Goal: Task Accomplishment & Management: Complete application form

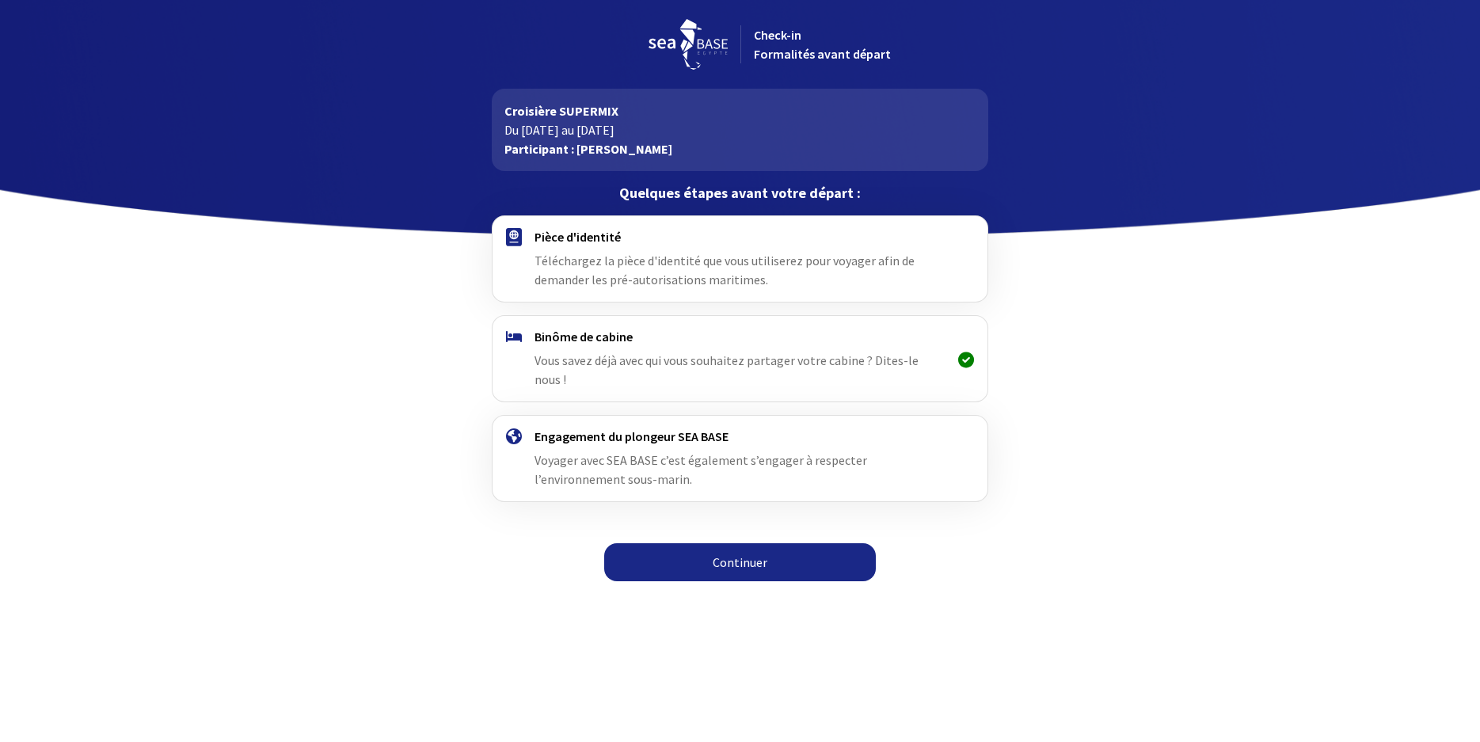
click at [741, 543] on link "Continuer" at bounding box center [740, 562] width 272 height 38
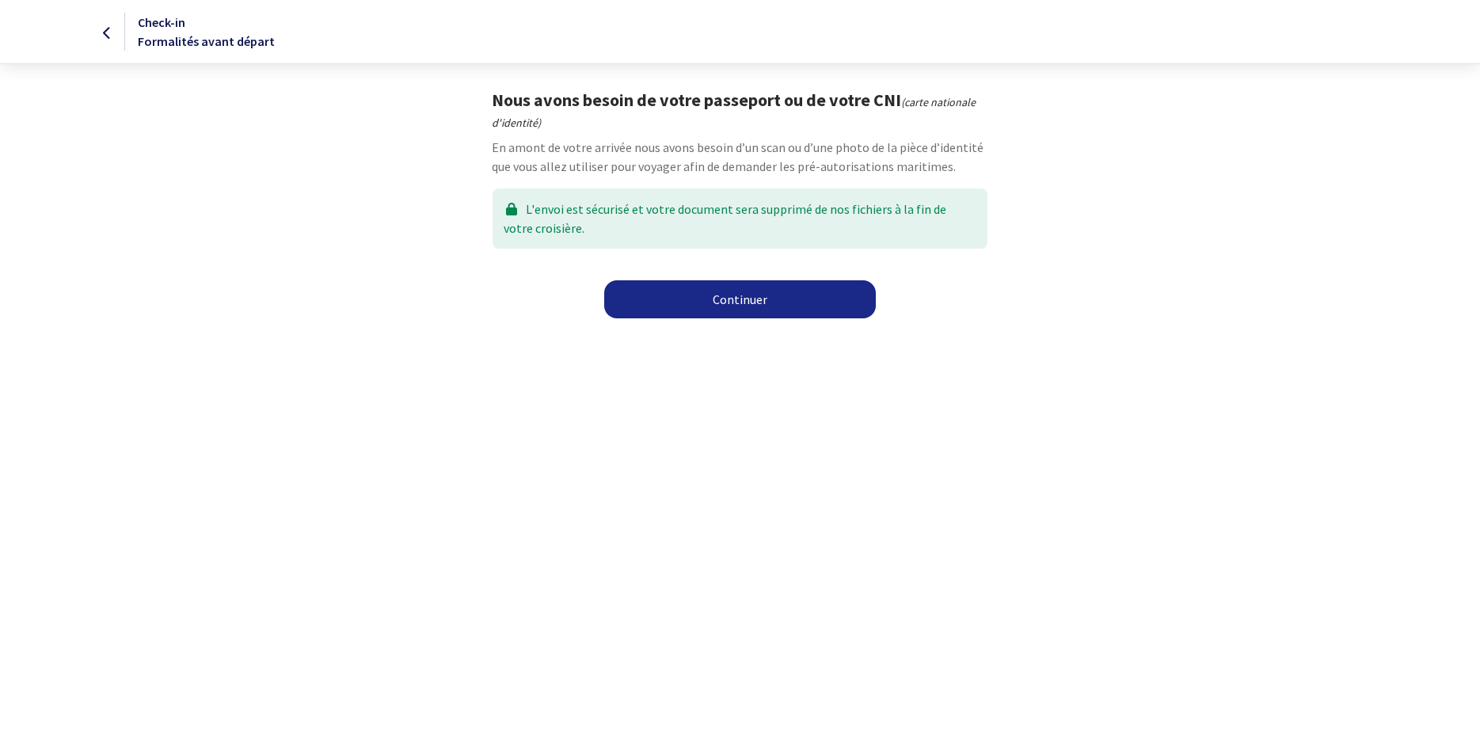
click at [737, 290] on link "Continuer" at bounding box center [740, 299] width 272 height 38
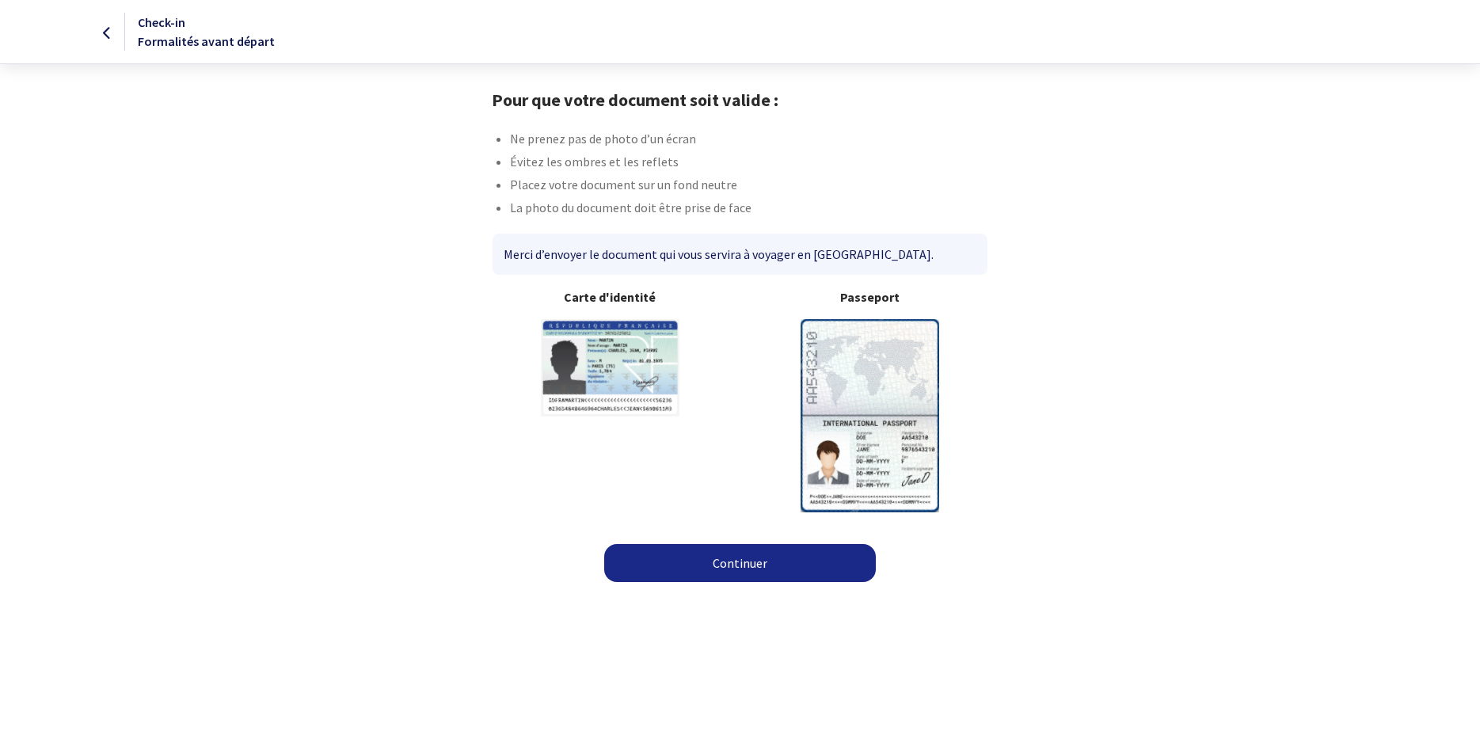
click at [862, 364] on img at bounding box center [870, 415] width 139 height 192
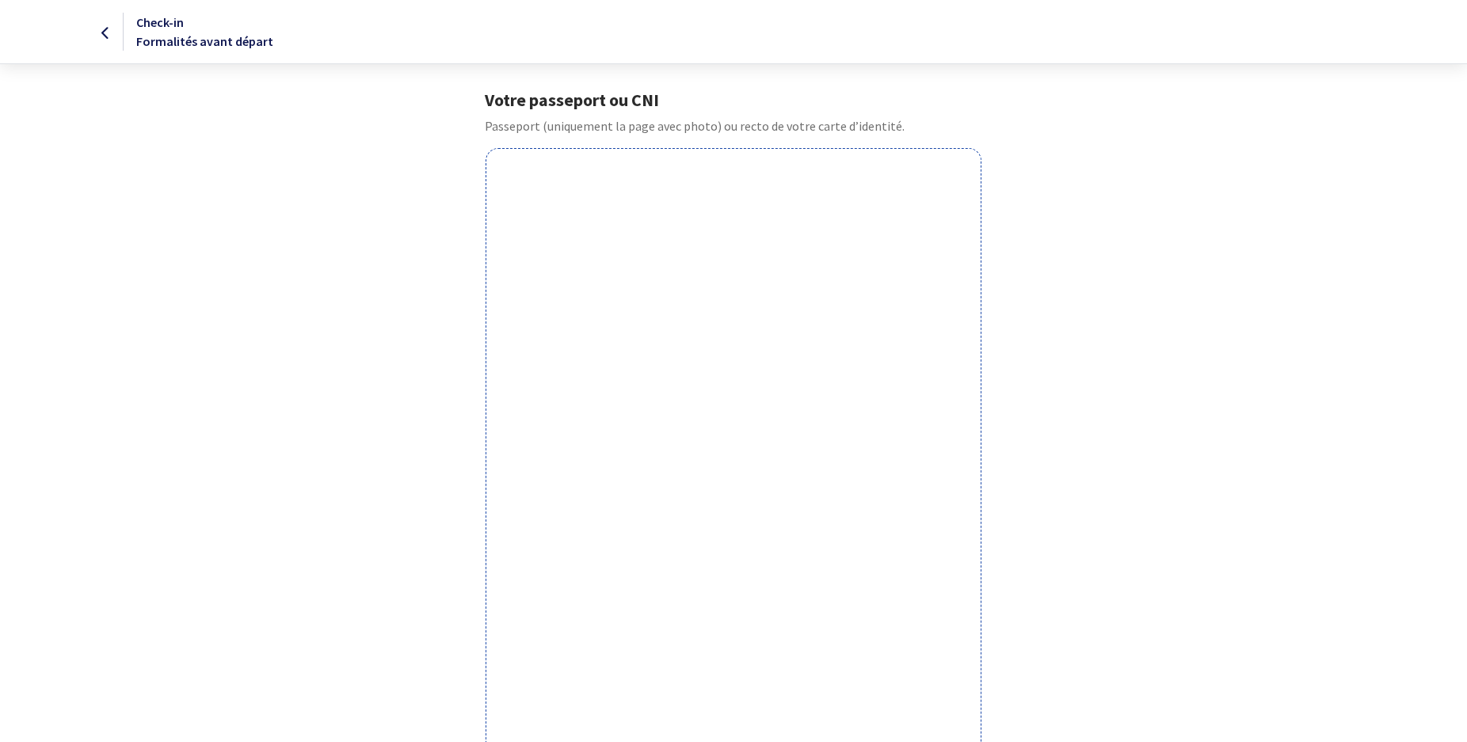
scroll to position [323, 0]
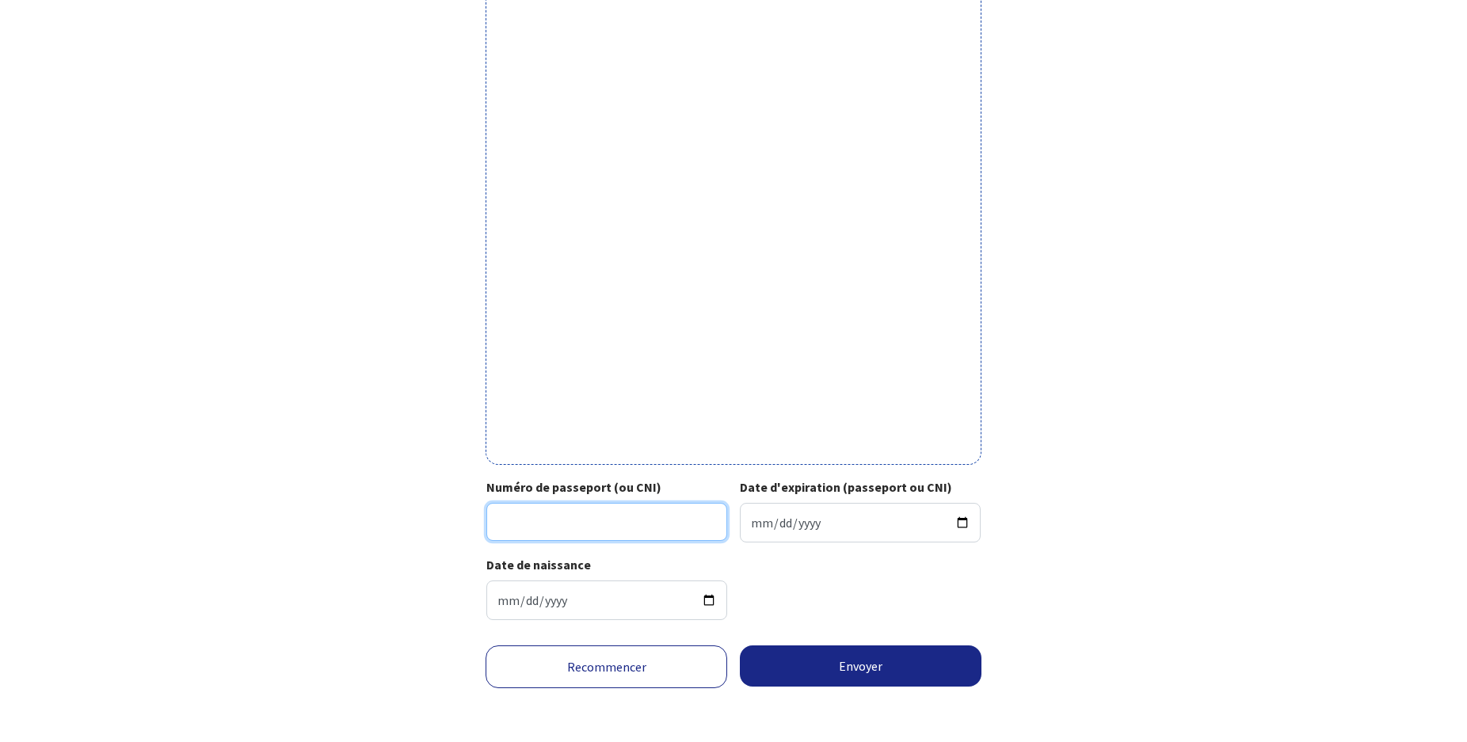
click at [553, 516] on input "Numéro de passeport (ou CNI)" at bounding box center [606, 522] width 241 height 38
type input "21DH53607"
click at [809, 524] on input "Date d'expiration (passeport ou CNI)" at bounding box center [860, 523] width 241 height 40
click at [757, 524] on input "Date d'expiration (passeport ou CNI)" at bounding box center [860, 523] width 241 height 40
type input "2031-11-07"
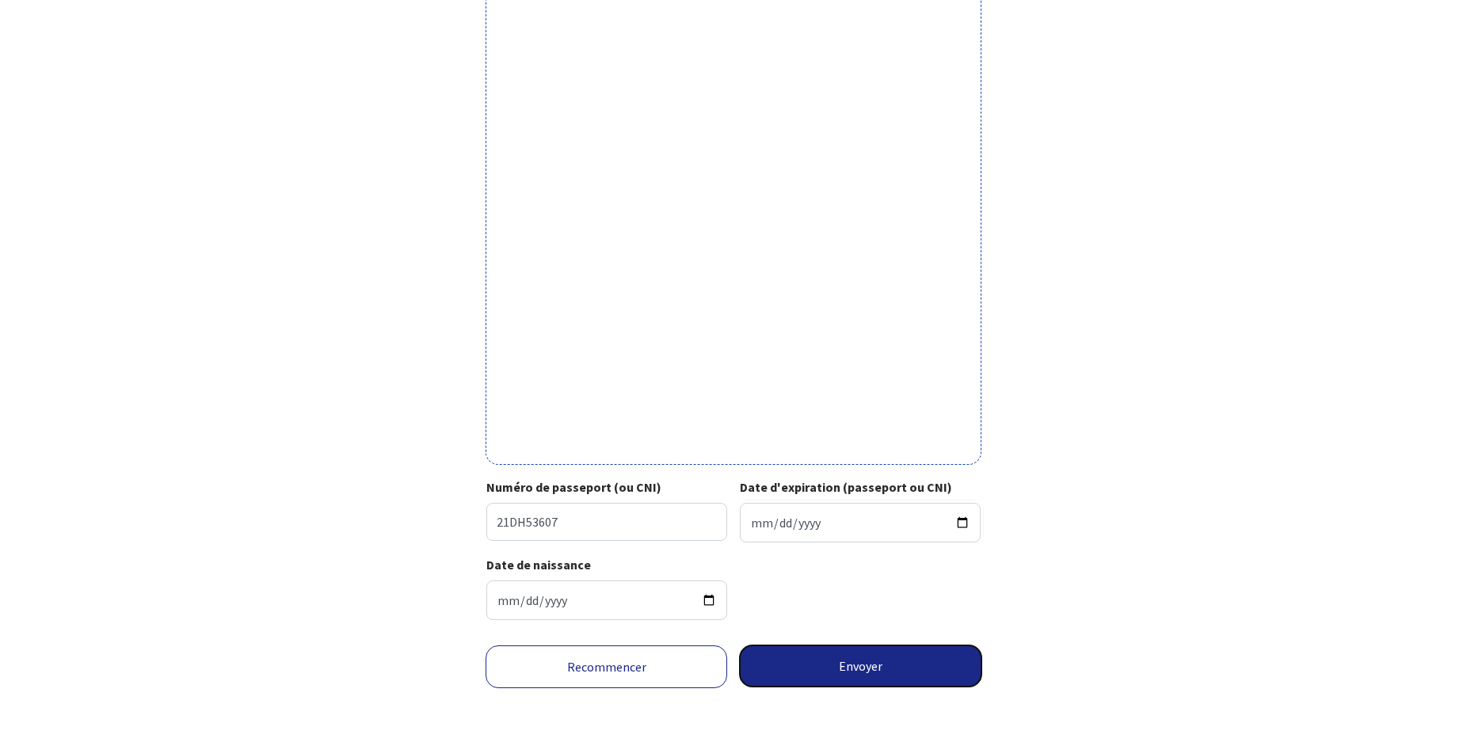
click at [893, 663] on button "Envoyer" at bounding box center [861, 666] width 242 height 41
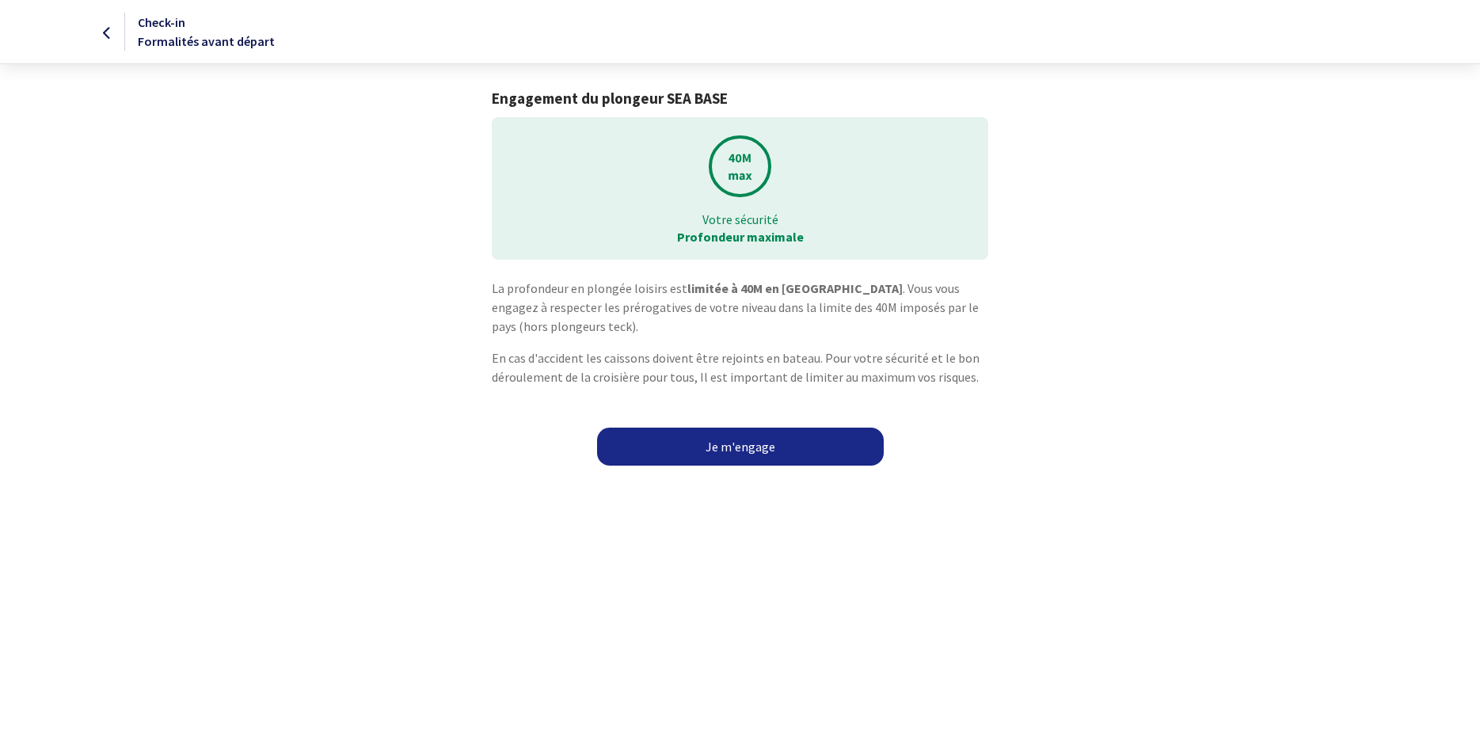
click at [737, 455] on link "Je m'engage" at bounding box center [740, 447] width 287 height 38
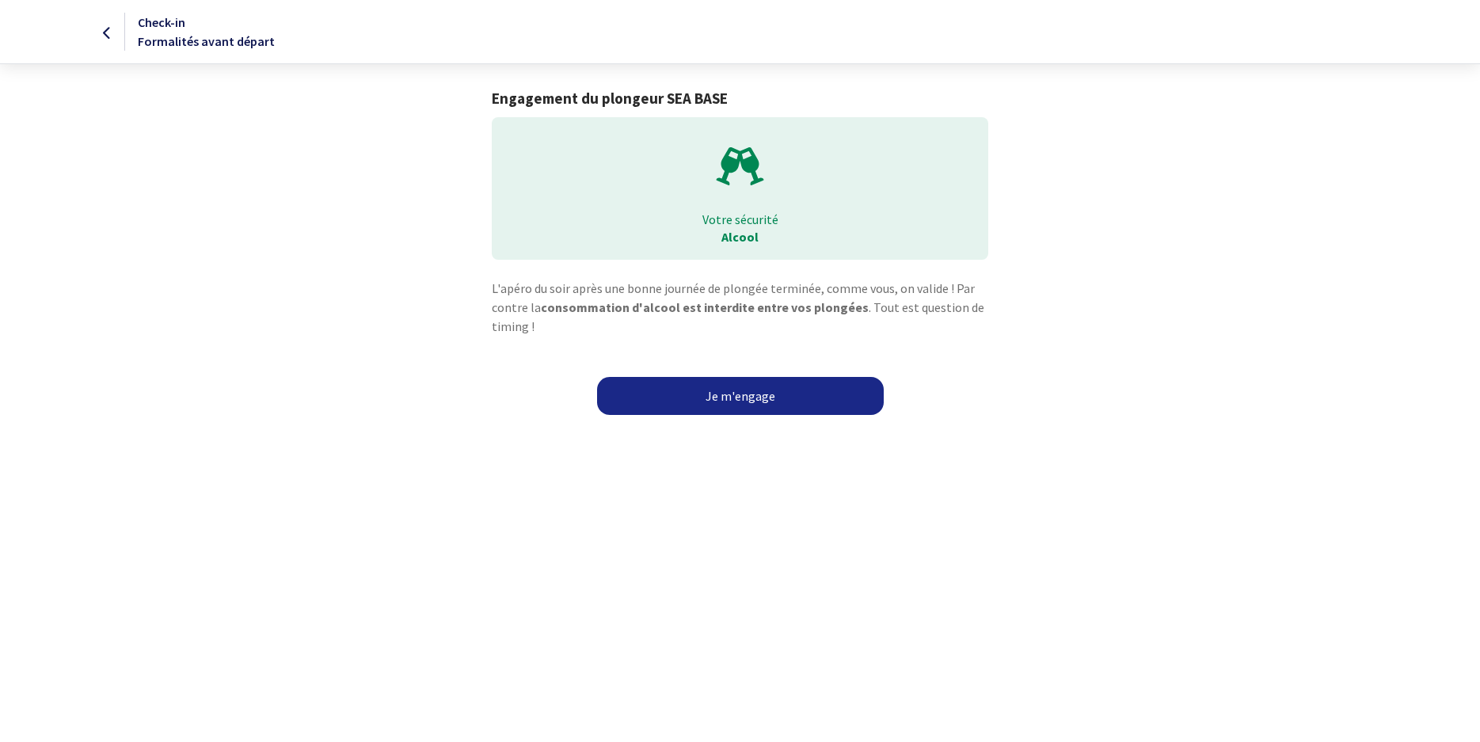
click at [744, 398] on link "Je m'engage" at bounding box center [740, 396] width 287 height 38
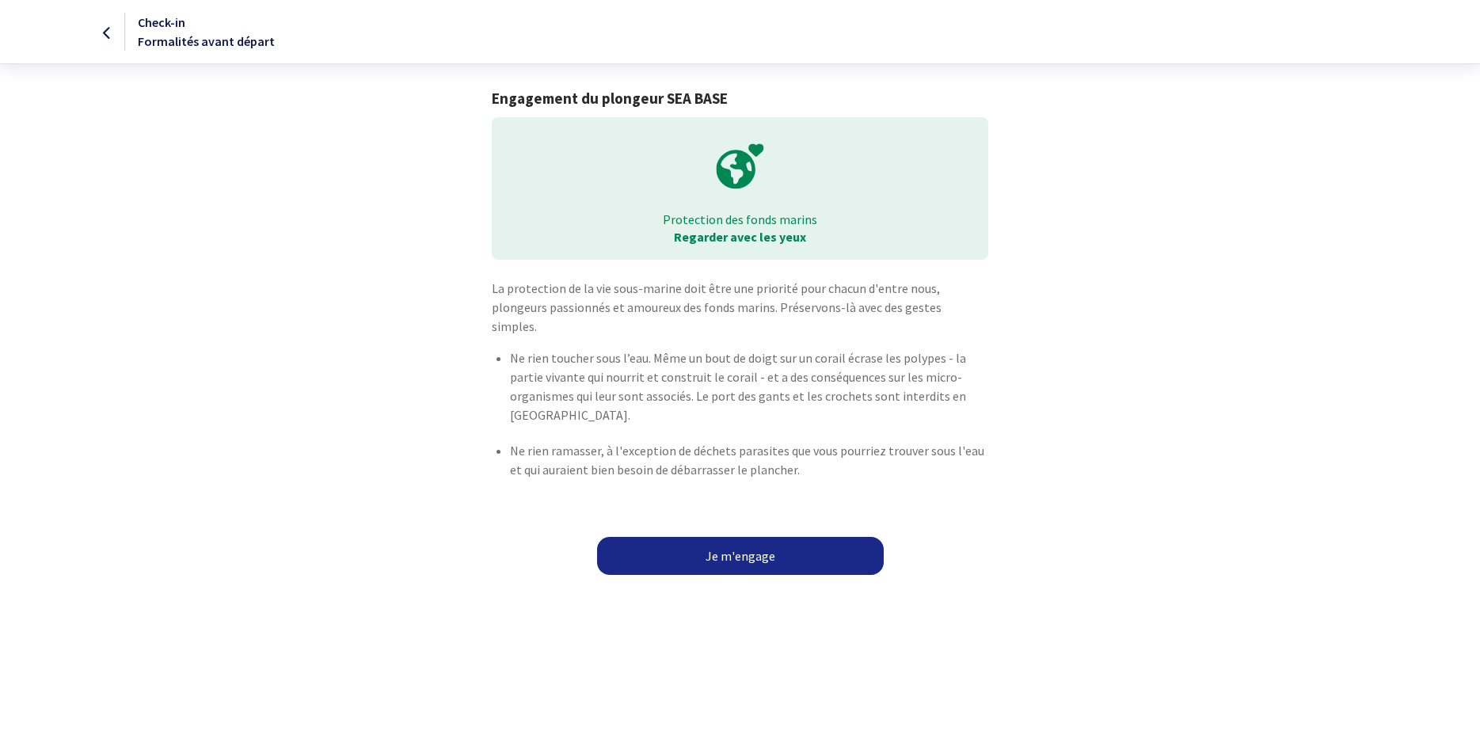
click at [771, 539] on link "Je m'engage" at bounding box center [740, 556] width 287 height 38
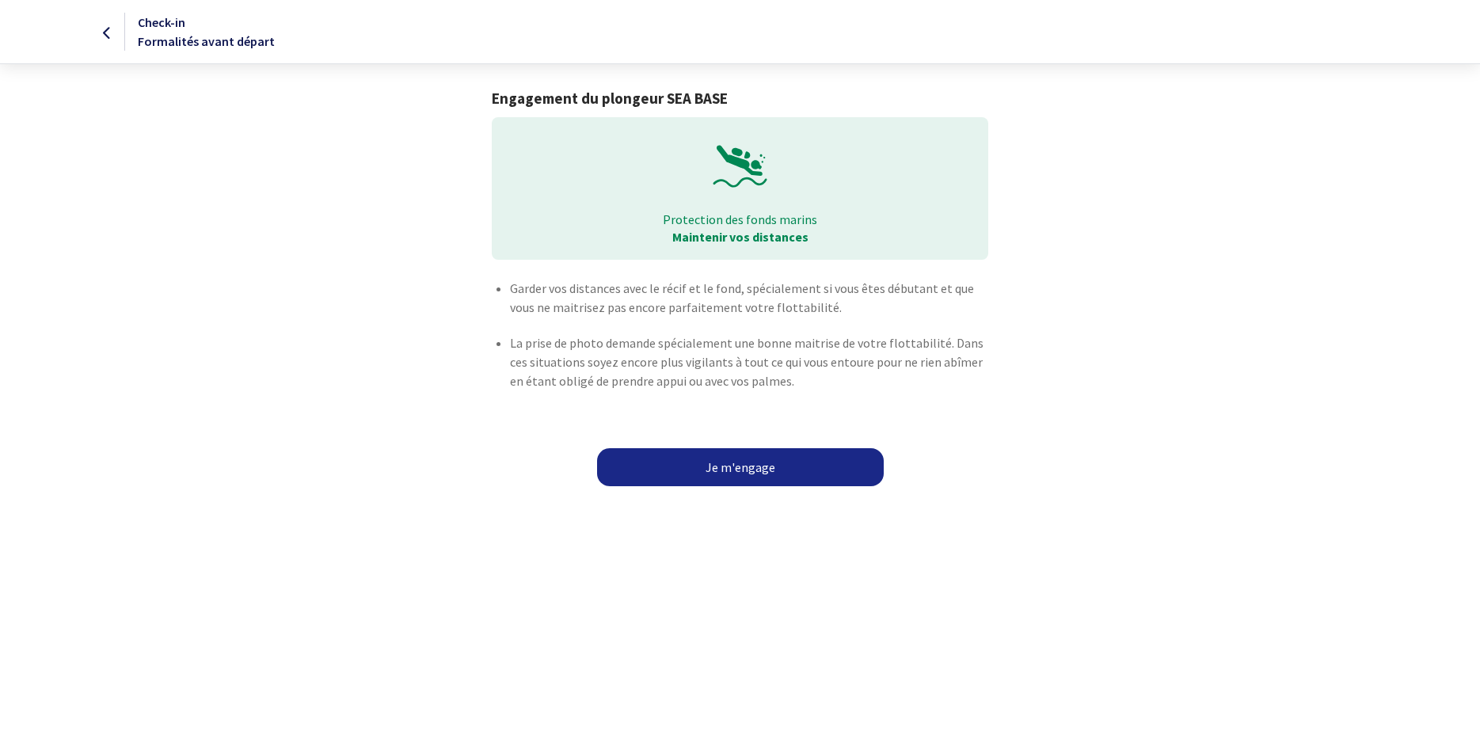
click at [737, 461] on link "Je m'engage" at bounding box center [740, 467] width 287 height 38
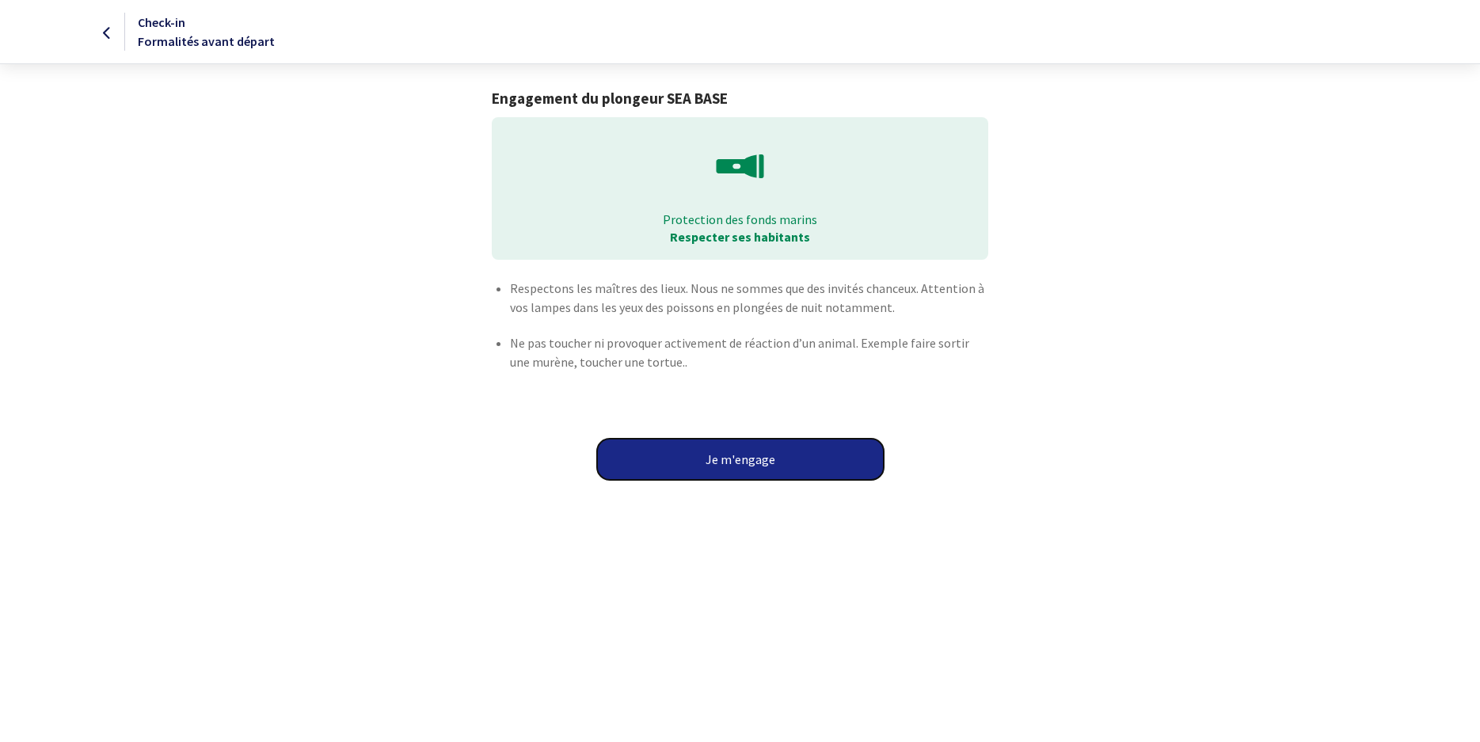
click at [743, 465] on button "Je m'engage" at bounding box center [740, 459] width 287 height 41
